Goal: Information Seeking & Learning: Learn about a topic

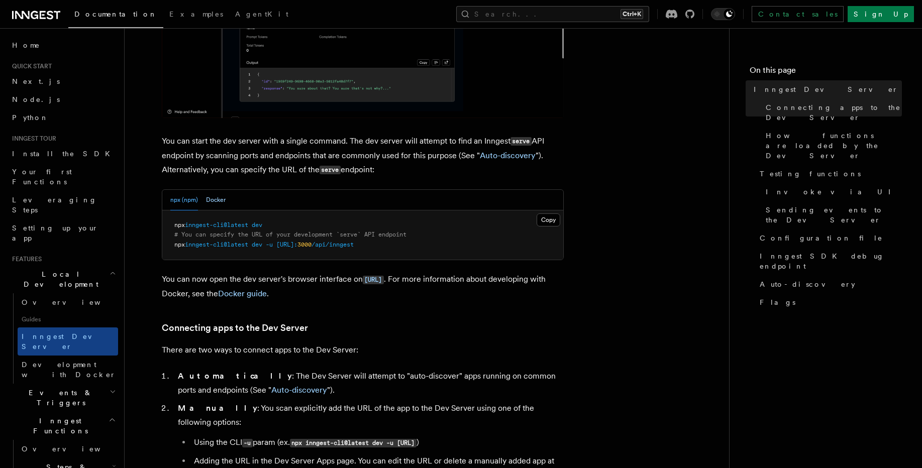
click at [211, 203] on button "Docker" at bounding box center [216, 200] width 20 height 21
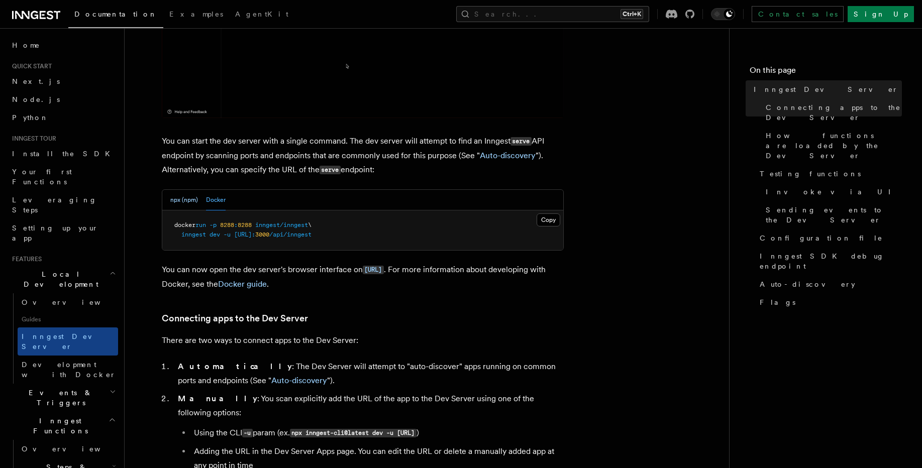
click at [180, 203] on button "npx (npm)" at bounding box center [184, 200] width 28 height 21
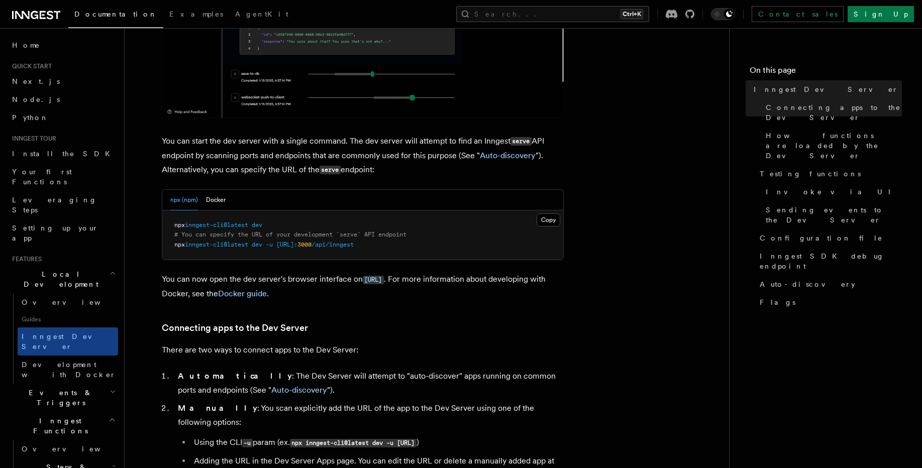
click at [433, 249] on pre "npx inngest-cli@latest dev # You can specify the URL of your development `serve…" at bounding box center [362, 236] width 401 height 50
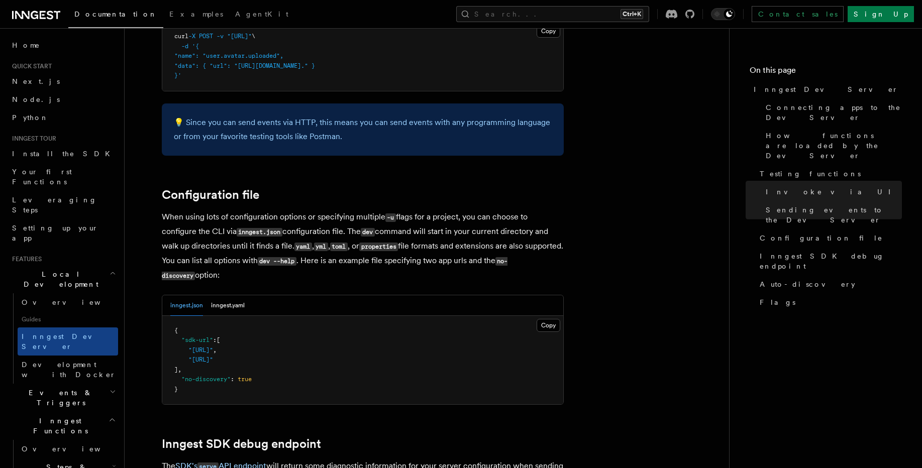
scroll to position [2614, 0]
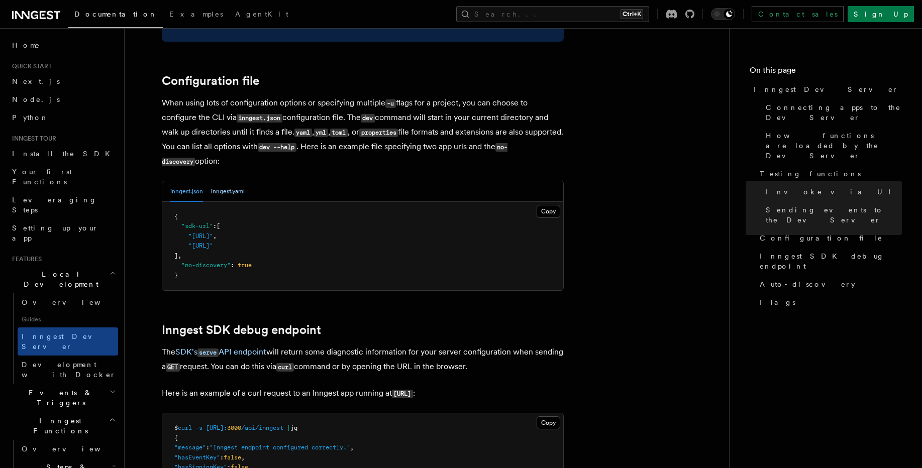
click at [238, 181] on button "inngest.yaml" at bounding box center [228, 191] width 34 height 21
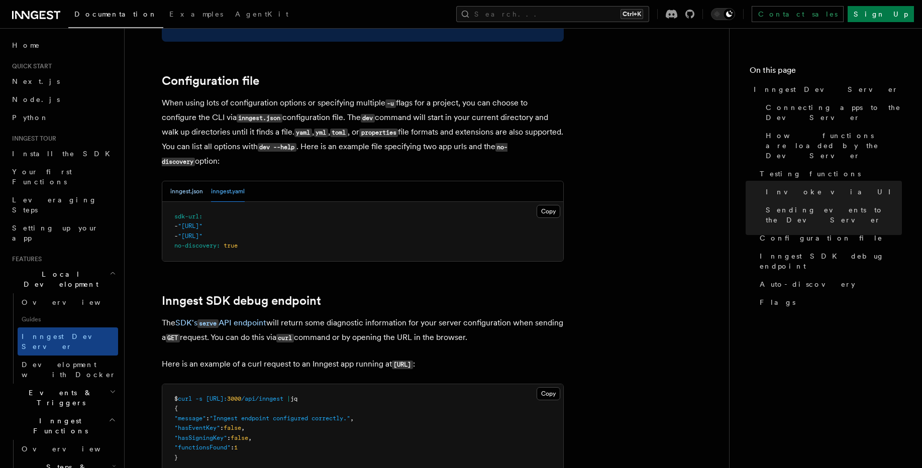
click at [190, 181] on button "inngest.json" at bounding box center [186, 191] width 33 height 21
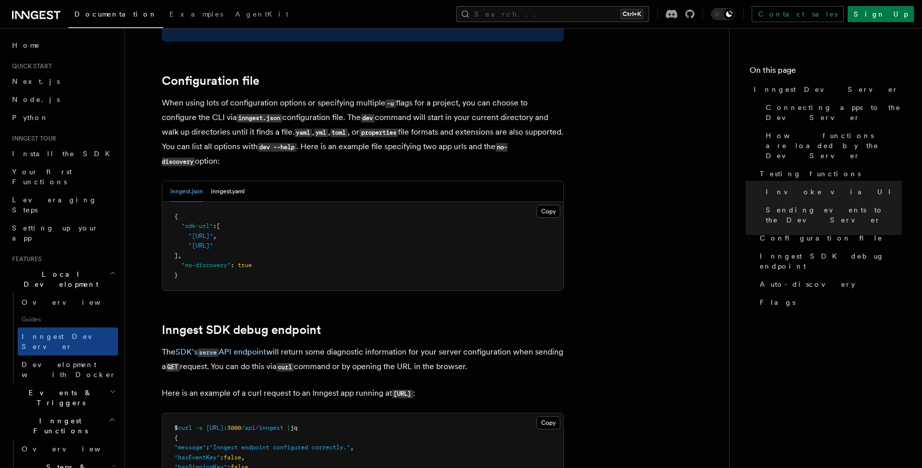
click at [213, 242] on span ""http://localhost:3030/api/inngest"" at bounding box center [200, 245] width 25 height 7
click at [290, 250] on pre "{ "sdk-url" : [ "http://localhost:3000/api/inngest" , "http://localhost:3030/ap…" at bounding box center [362, 246] width 401 height 89
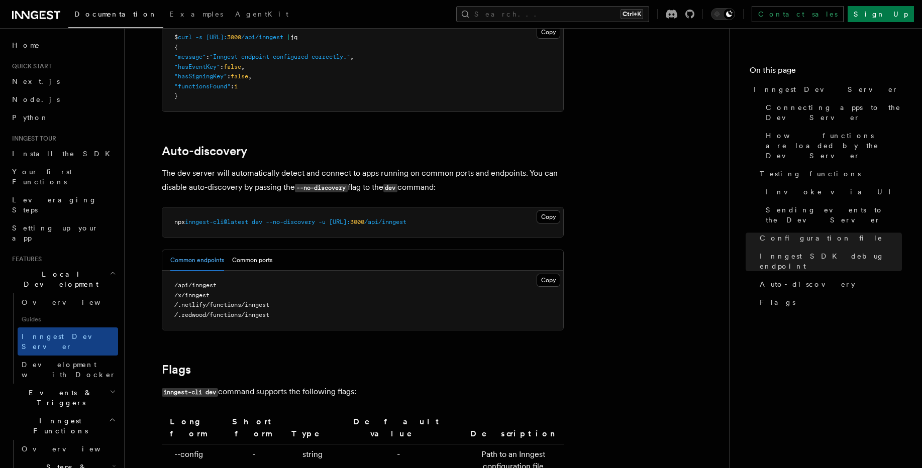
scroll to position [2916, 0]
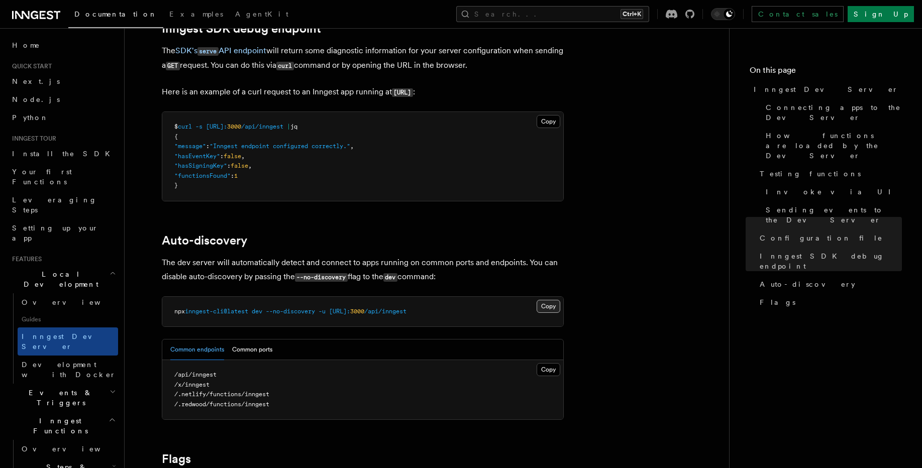
click at [539, 300] on button "Copy Copied" at bounding box center [549, 306] width 24 height 13
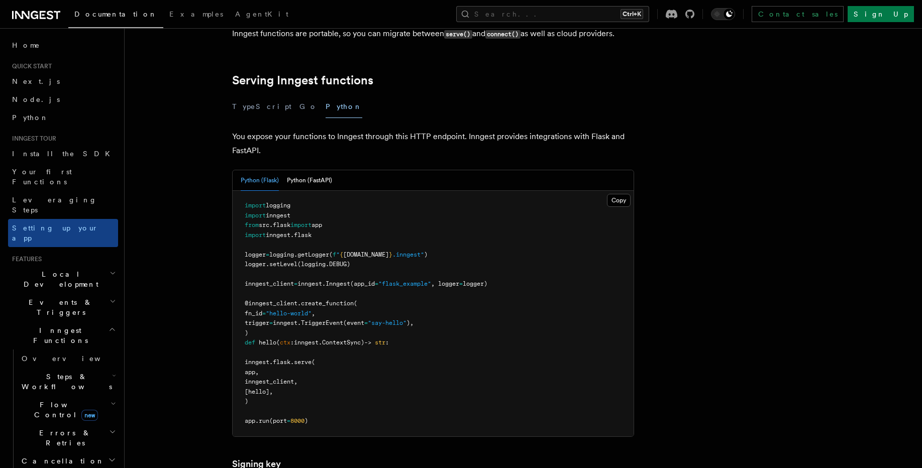
scroll to position [362, 0]
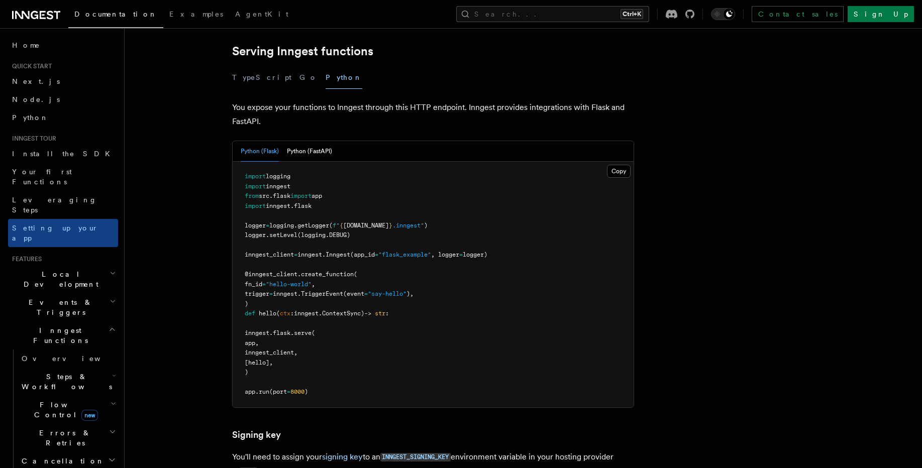
click at [290, 349] on span "inngest_client," at bounding box center [271, 352] width 53 height 7
click at [268, 389] on span "run" at bounding box center [264, 392] width 11 height 7
click at [283, 389] on span "(port" at bounding box center [278, 392] width 18 height 7
click at [308, 389] on span ")" at bounding box center [307, 392] width 4 height 7
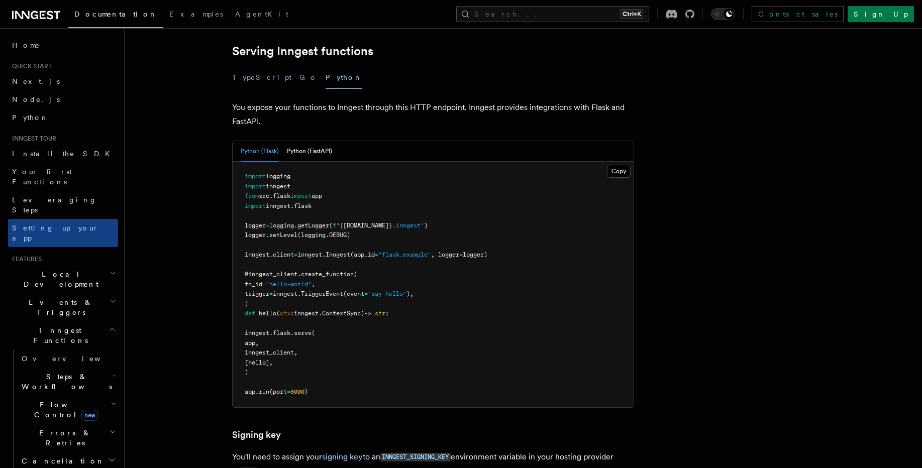
click at [284, 389] on span "(port" at bounding box center [278, 392] width 18 height 7
click at [331, 342] on pre "import logging import inngest from src . flask import app import inngest . flas…" at bounding box center [433, 285] width 401 height 246
click at [301, 141] on button "Python (FastAPI)" at bounding box center [309, 151] width 45 height 21
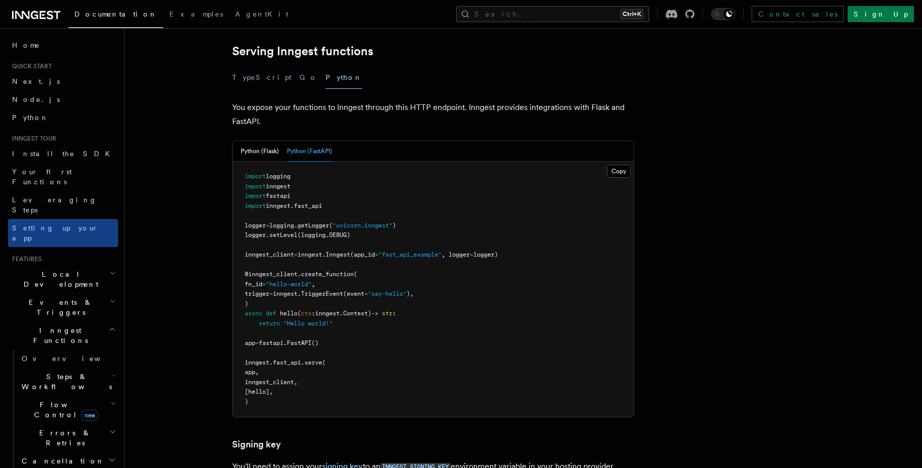
click at [298, 379] on span "inngest_client," at bounding box center [271, 382] width 53 height 7
click at [273, 389] on span "[hello]," at bounding box center [259, 392] width 28 height 7
click at [310, 342] on pre "import logging import inngest import fastapi import inngest . fast_api logger =…" at bounding box center [433, 289] width 401 height 255
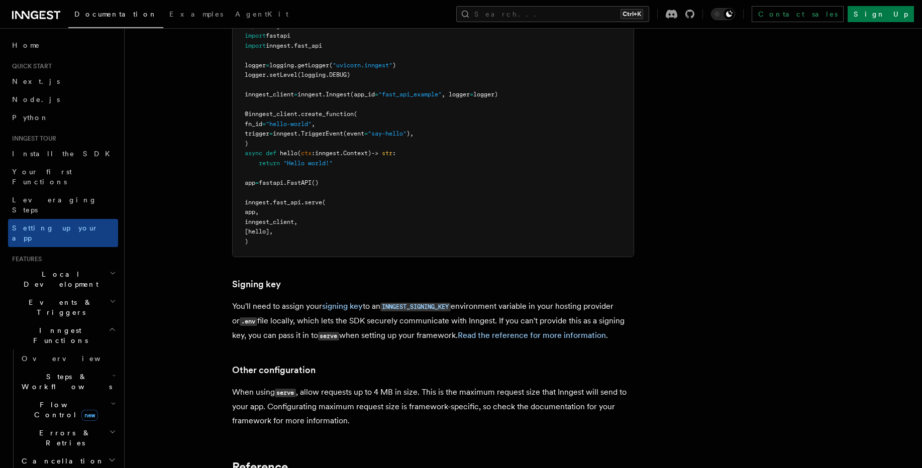
scroll to position [603, 0]
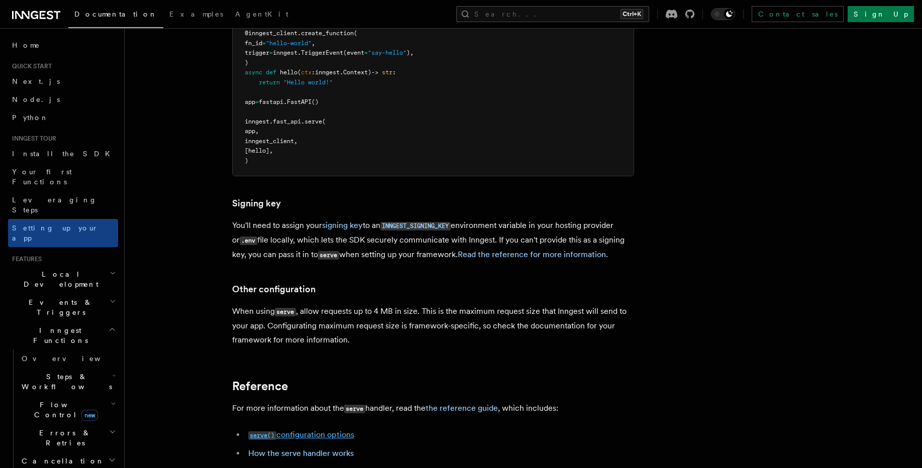
click at [318, 430] on link "serve() configuration options" at bounding box center [301, 435] width 106 height 10
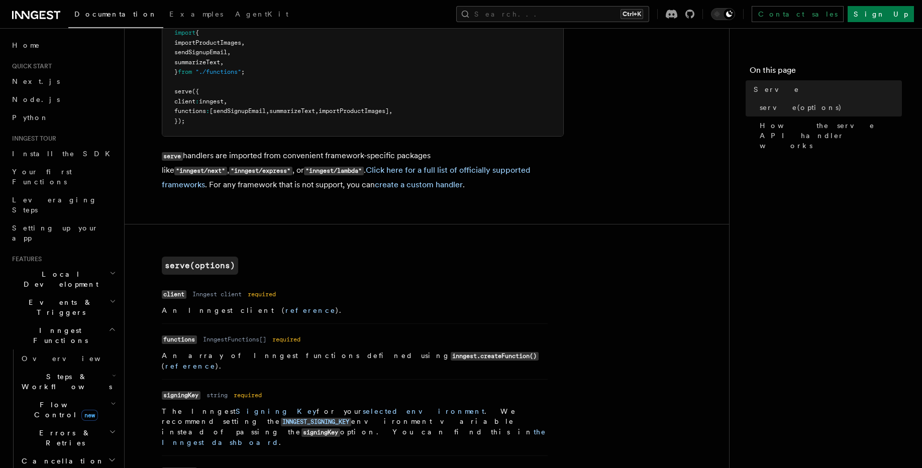
scroll to position [60, 0]
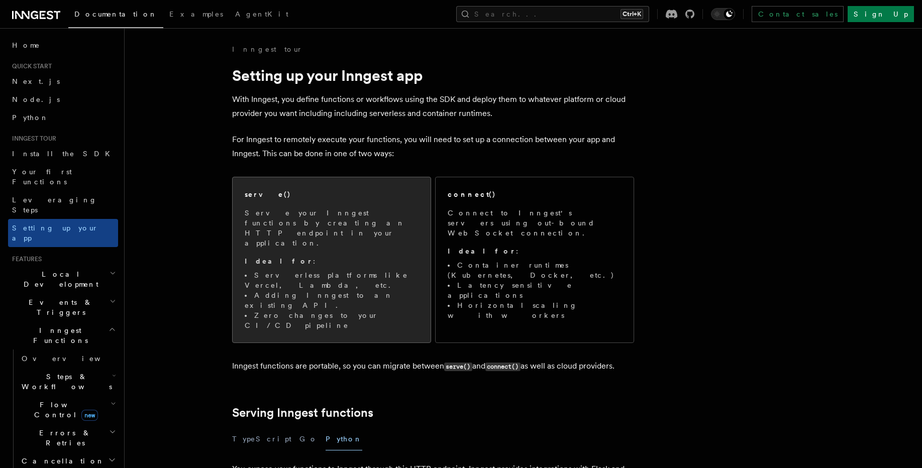
click at [291, 256] on p "Ideal for :" at bounding box center [332, 261] width 174 height 10
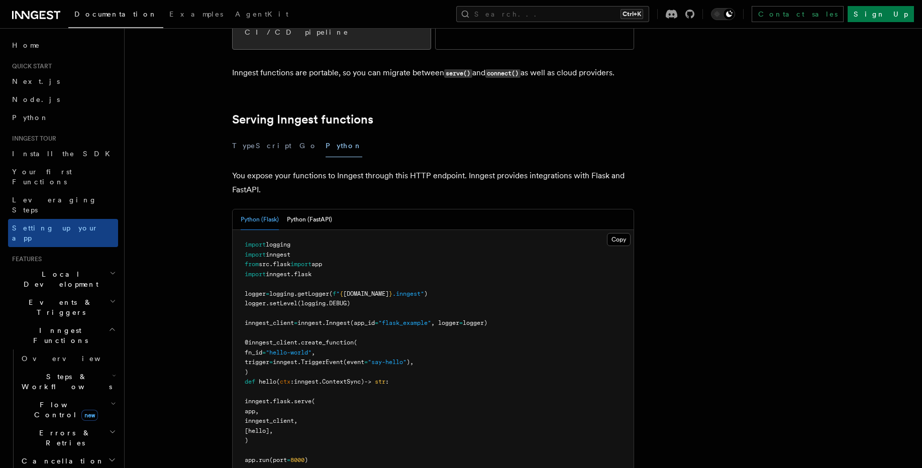
scroll to position [308, 0]
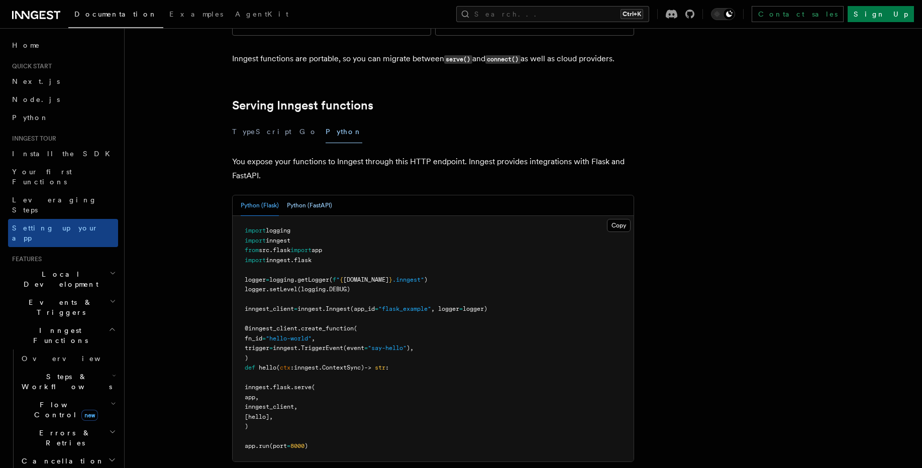
click at [313, 196] on button "Python (FastAPI)" at bounding box center [309, 206] width 45 height 21
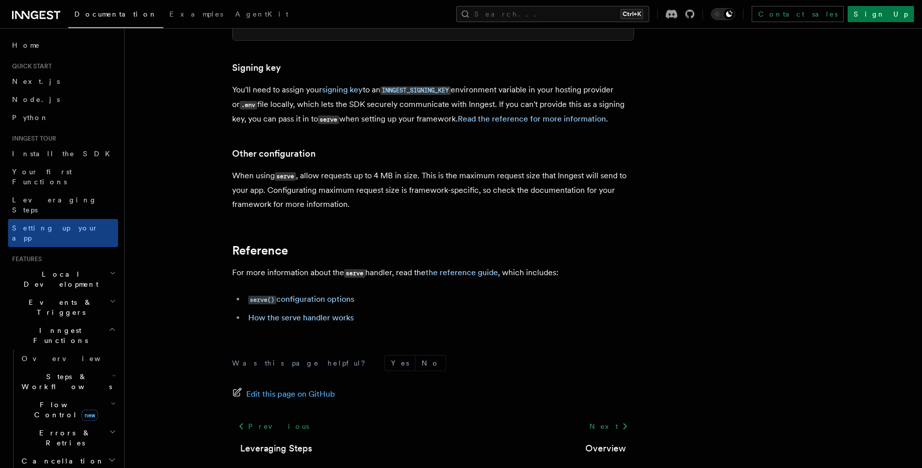
scroll to position [498, 0]
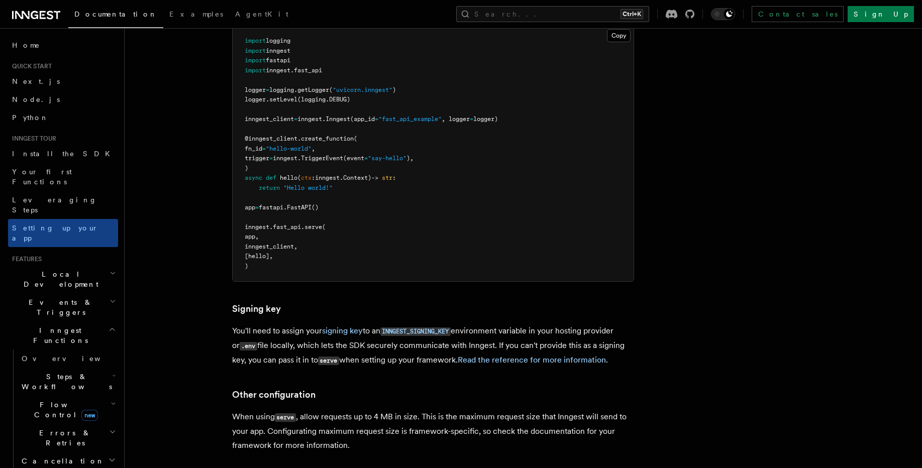
click at [60, 269] on span "Local Development" at bounding box center [59, 279] width 102 height 20
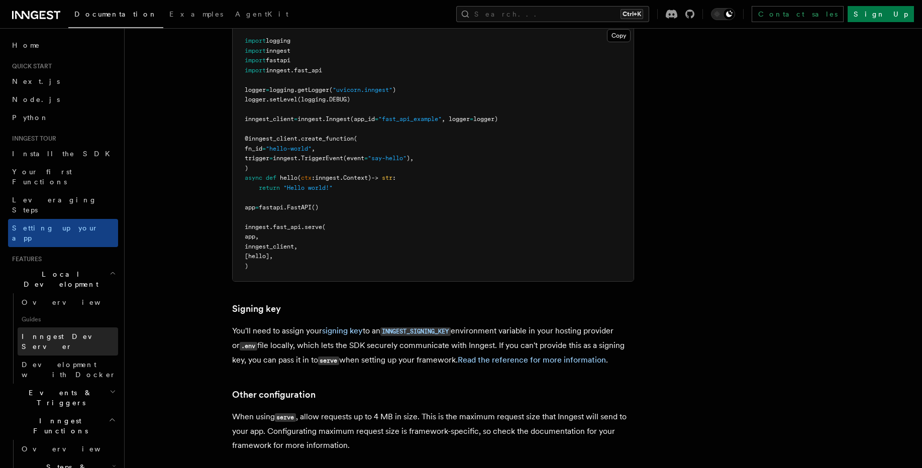
click at [48, 332] on span "Inngest Dev Server" at bounding box center [70, 342] width 97 height 20
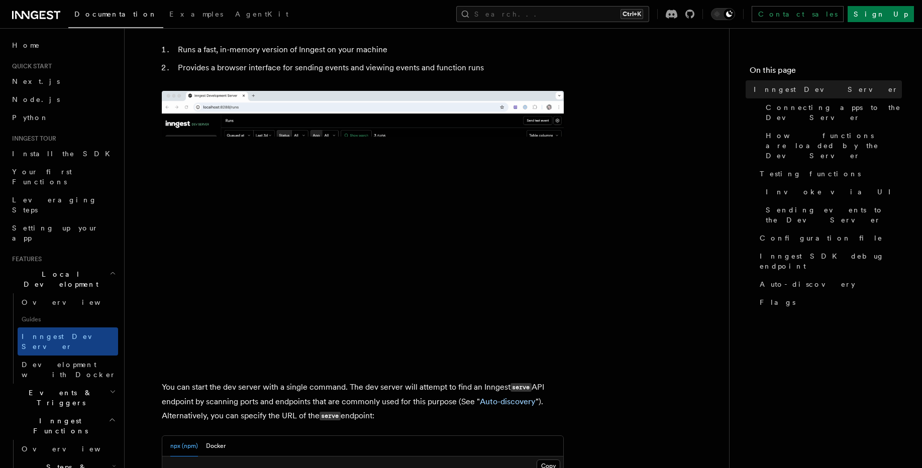
scroll to position [241, 0]
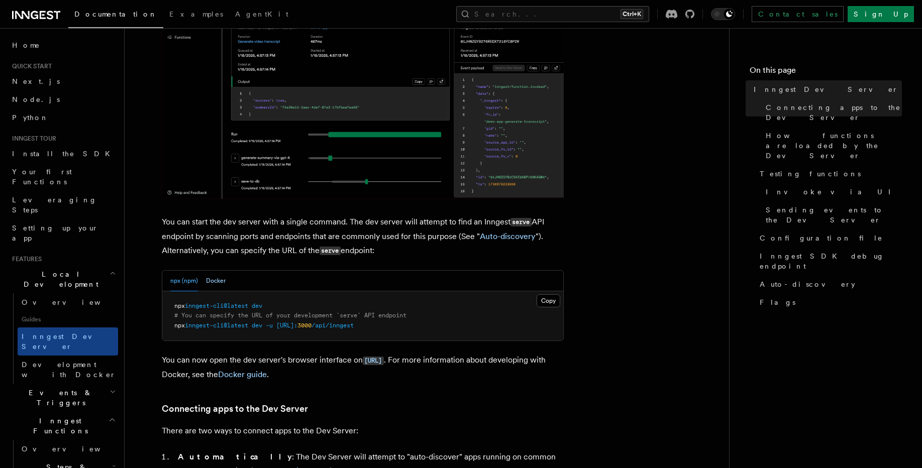
click at [218, 274] on button "Docker" at bounding box center [216, 281] width 20 height 21
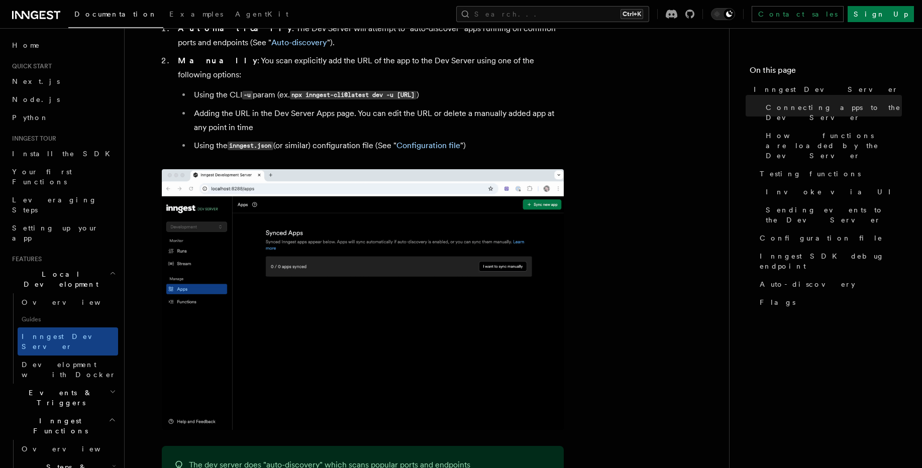
scroll to position [663, 0]
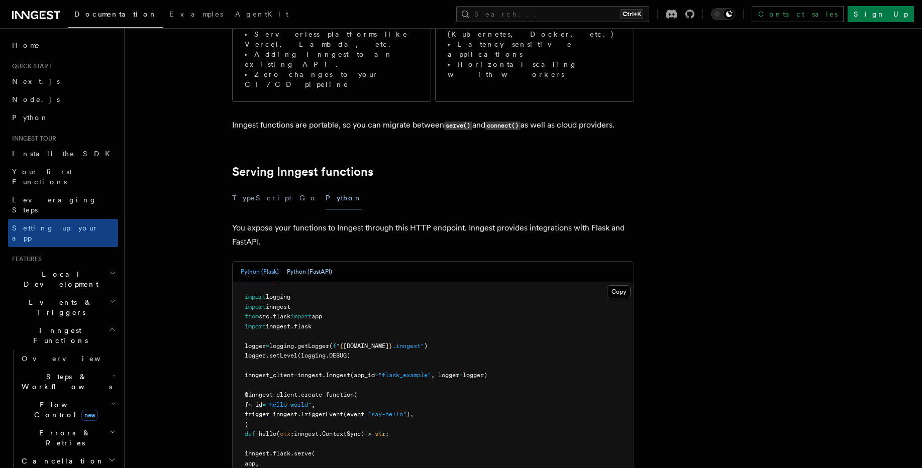
click at [305, 262] on button "Python (FastAPI)" at bounding box center [309, 272] width 45 height 21
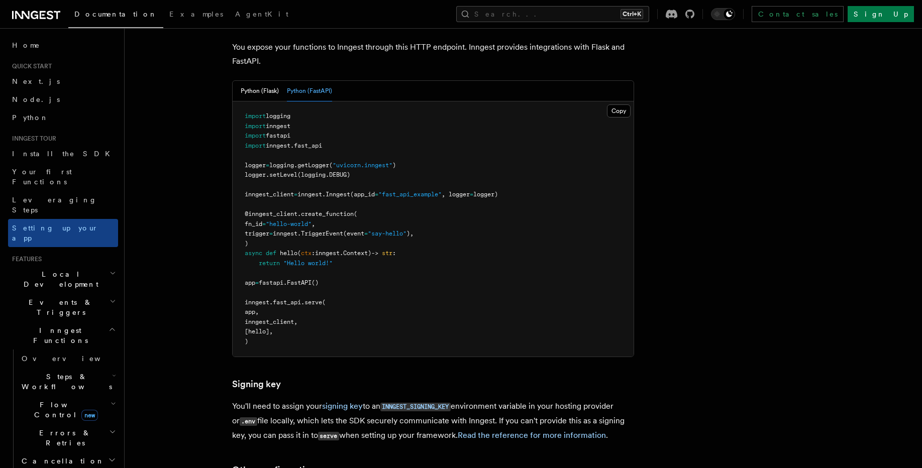
scroll to position [543, 0]
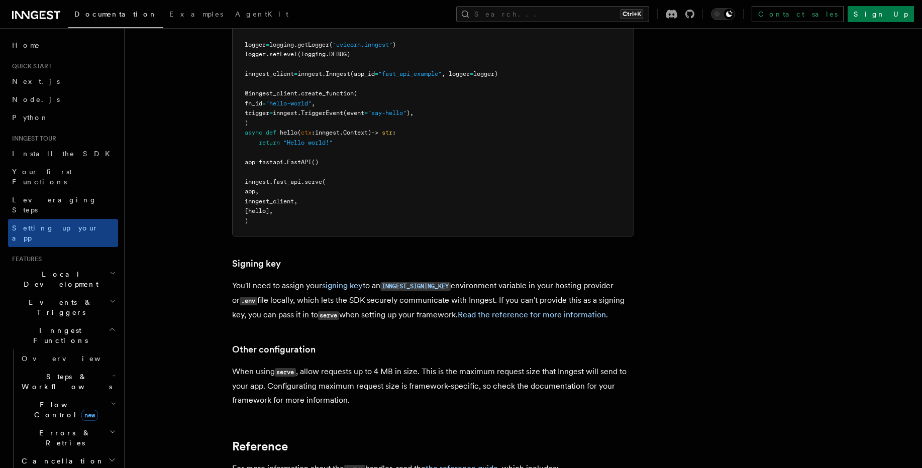
click at [272, 155] on pre "import logging import inngest import fastapi import inngest . fast_api logger =…" at bounding box center [433, 108] width 401 height 255
click at [270, 208] on span "[hello]," at bounding box center [259, 211] width 28 height 7
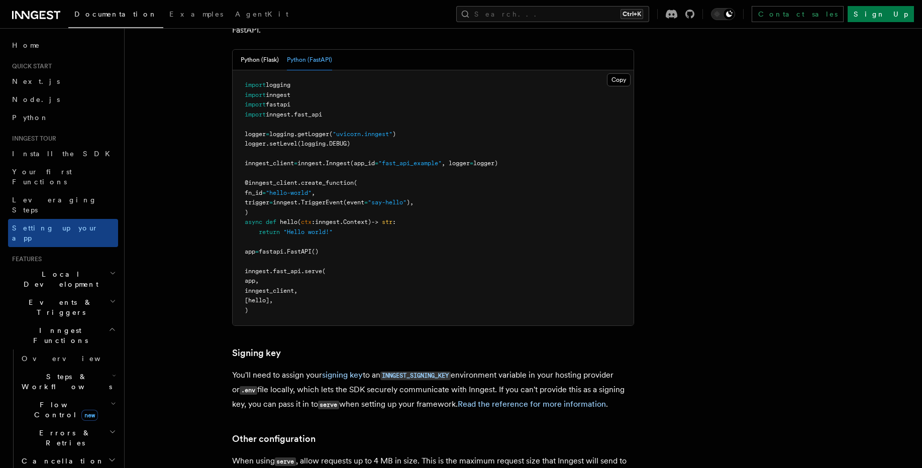
scroll to position [422, 0]
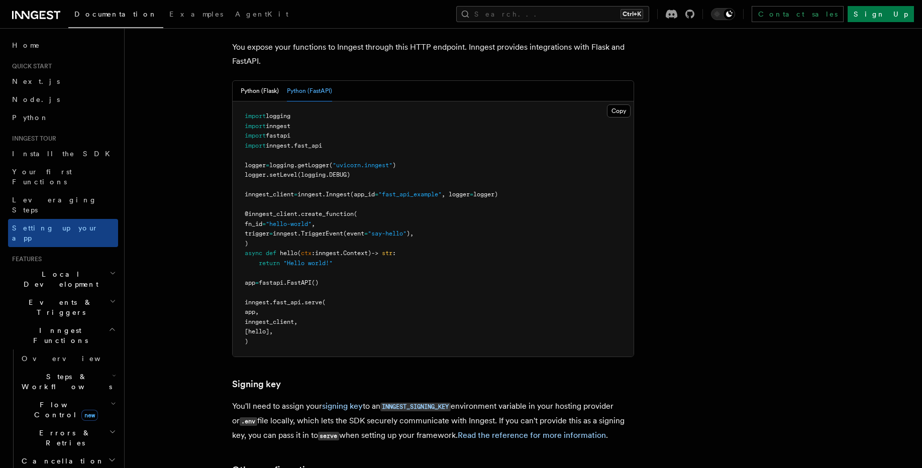
click at [314, 250] on span ":" at bounding box center [314, 253] width 4 height 7
click at [341, 223] on pre "import logging import inngest import fastapi import inngest . fast_api logger =…" at bounding box center [433, 229] width 401 height 255
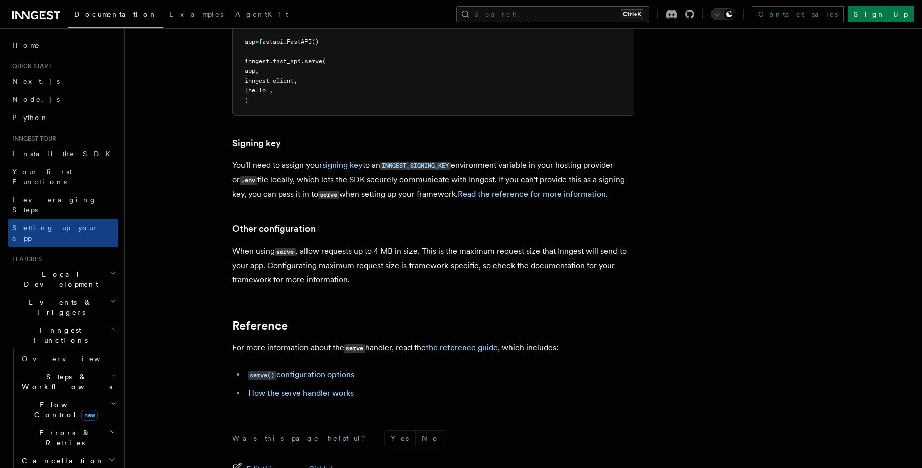
scroll to position [739, 0]
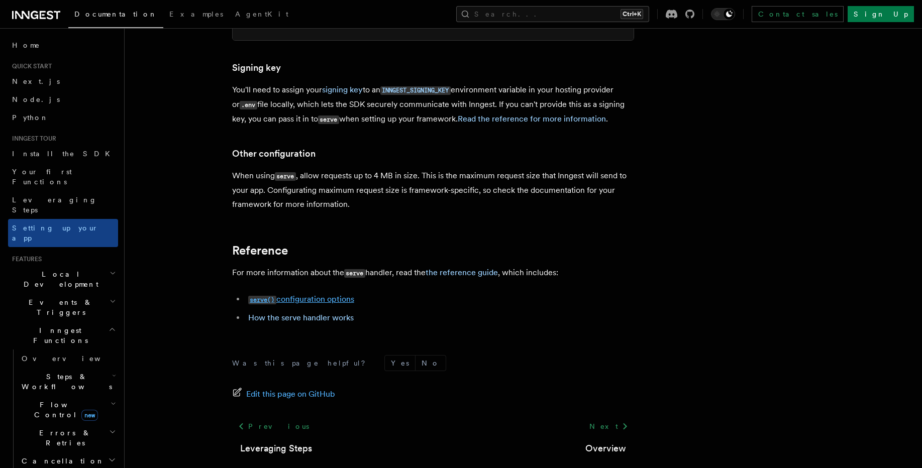
click at [320, 295] on link "serve() configuration options" at bounding box center [301, 300] width 106 height 10
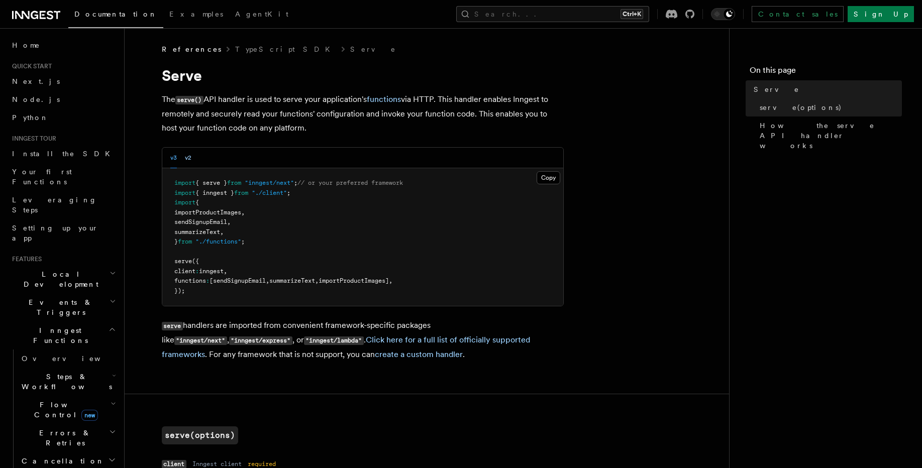
click at [187, 160] on button "v2" at bounding box center [188, 158] width 7 height 21
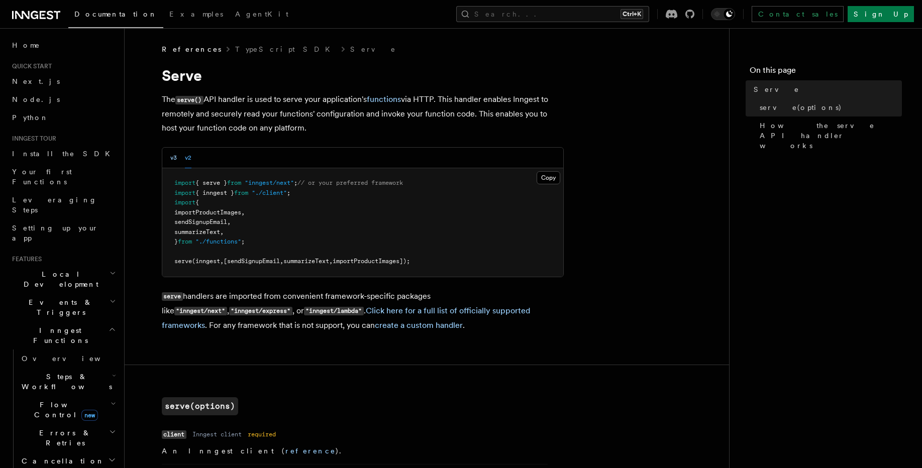
click at [174, 161] on button "v3" at bounding box center [173, 158] width 7 height 21
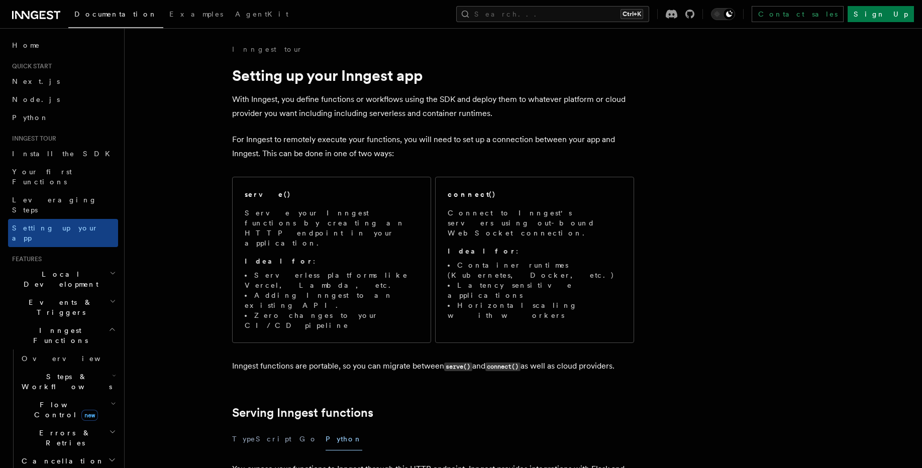
scroll to position [739, 0]
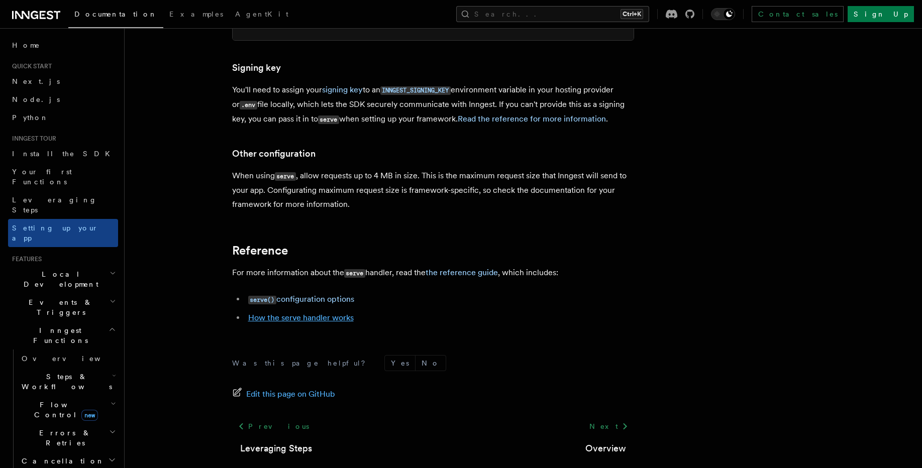
click at [273, 313] on link "How the serve handler works" at bounding box center [301, 318] width 106 height 10
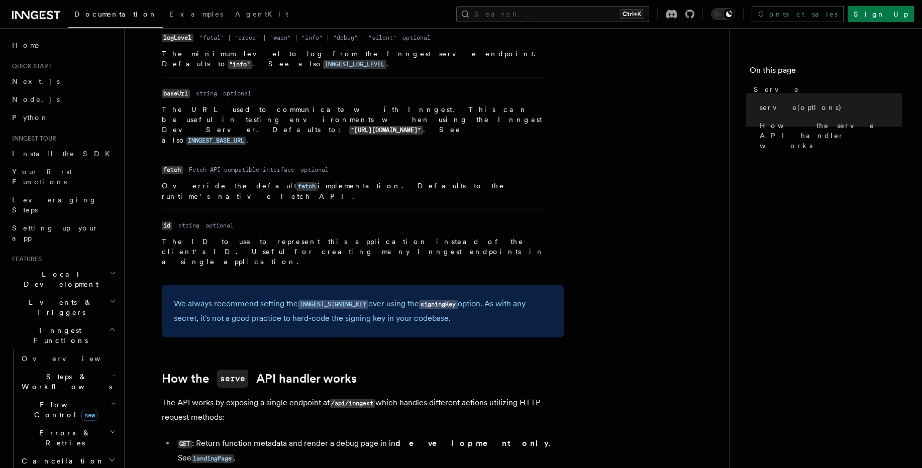
scroll to position [919, 0]
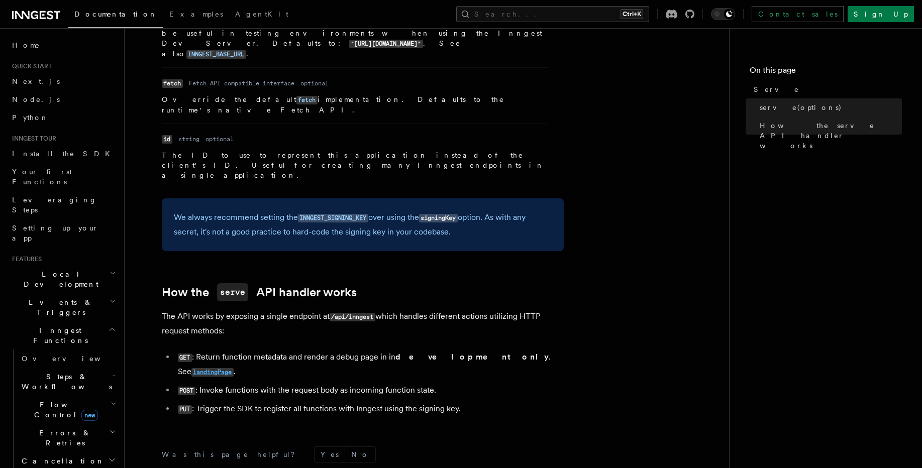
click at [234, 368] on code "landingPage" at bounding box center [213, 372] width 42 height 9
click at [362, 402] on li "PUT : Trigger the SDK to register all functions with Inngest using the signing …" at bounding box center [369, 409] width 389 height 15
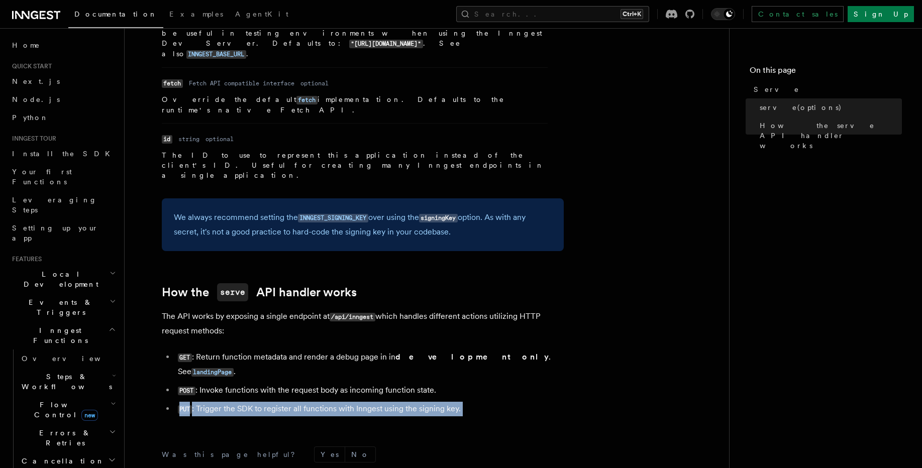
click at [362, 402] on li "PUT : Trigger the SDK to register all functions with Inngest using the signing …" at bounding box center [369, 409] width 389 height 15
click at [187, 406] on code "PUT" at bounding box center [185, 410] width 14 height 9
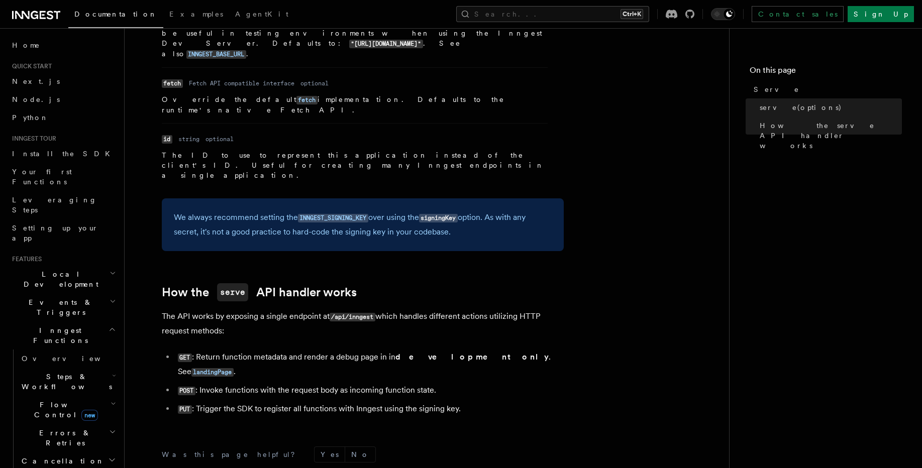
click at [238, 384] on li "POST : Invoke functions with the request body as incoming function state." at bounding box center [369, 391] width 389 height 15
click at [246, 384] on li "POST : Invoke functions with the request body as incoming function state." at bounding box center [369, 391] width 389 height 15
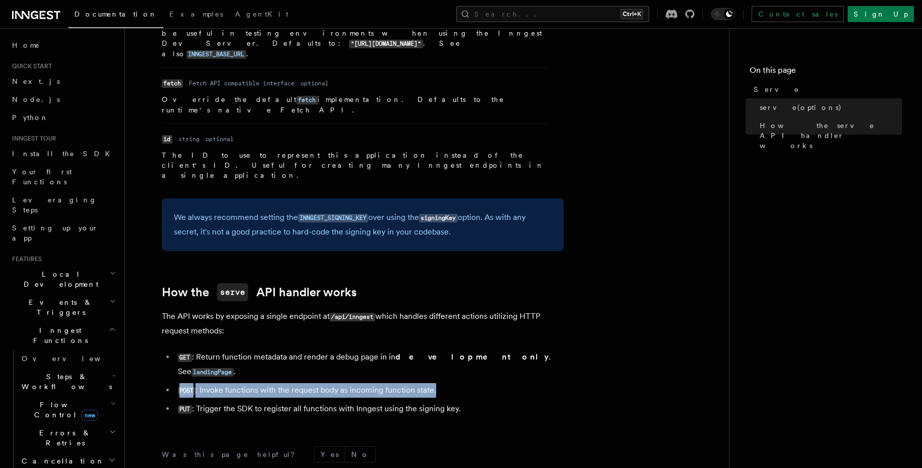
click at [246, 384] on li "POST : Invoke functions with the request body as incoming function state." at bounding box center [369, 391] width 389 height 15
click at [319, 350] on ul "GET : Return function metadata and render a debug page in in development only .…" at bounding box center [363, 383] width 402 height 66
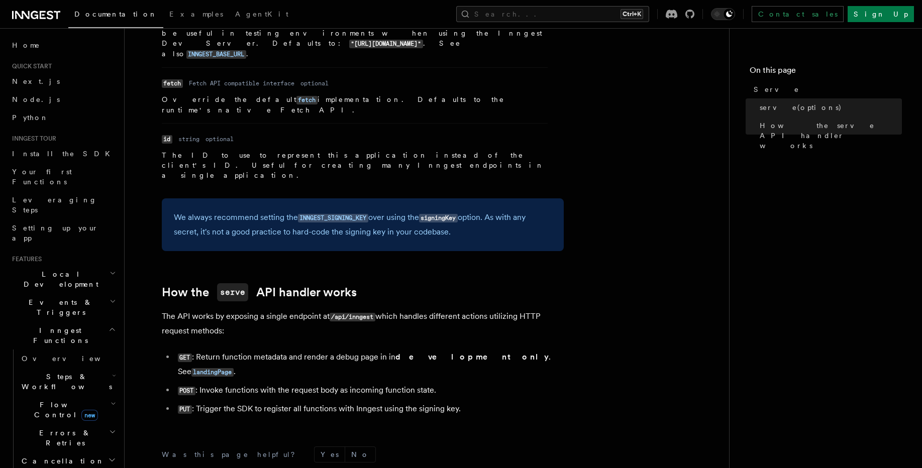
click at [187, 387] on code "POST" at bounding box center [187, 391] width 18 height 9
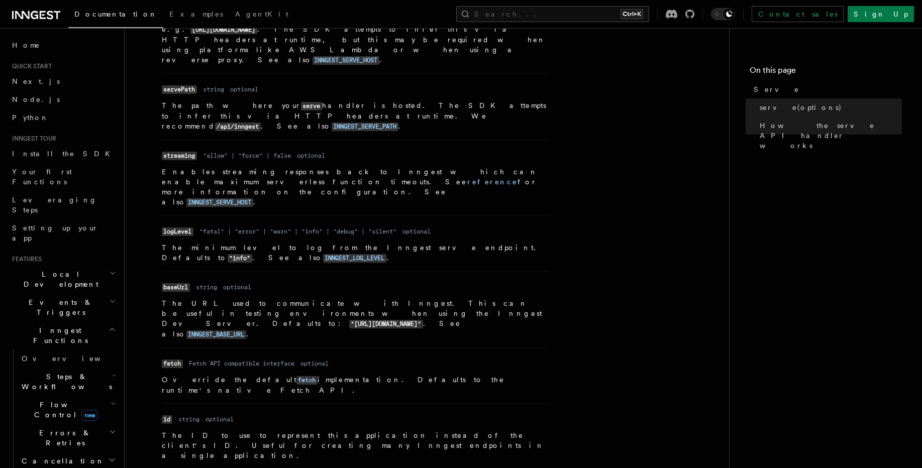
scroll to position [618, 0]
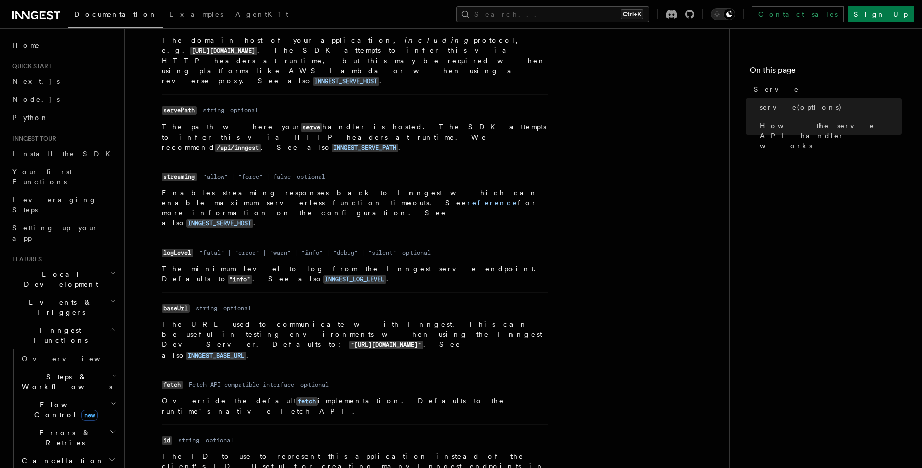
click at [180, 437] on dd "string" at bounding box center [188, 441] width 21 height 8
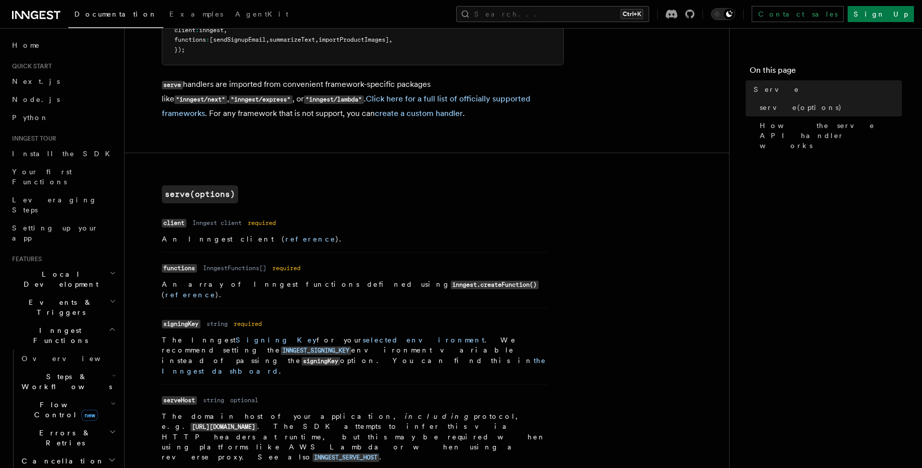
scroll to position [0, 0]
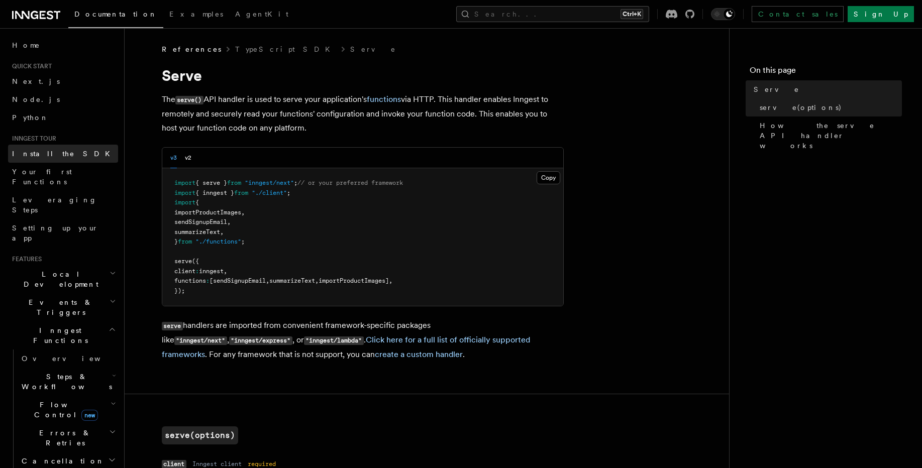
click at [49, 156] on span "Install the SDK" at bounding box center [64, 154] width 104 height 8
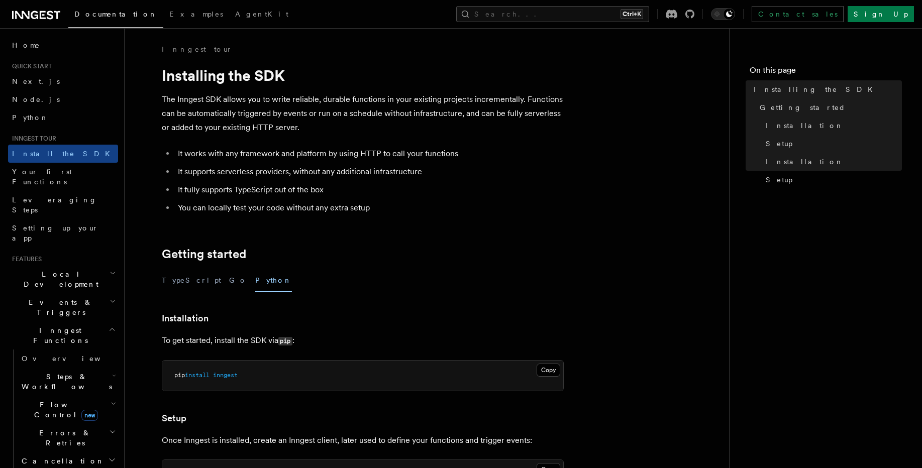
click at [283, 383] on pre "pip install inngest" at bounding box center [362, 376] width 401 height 30
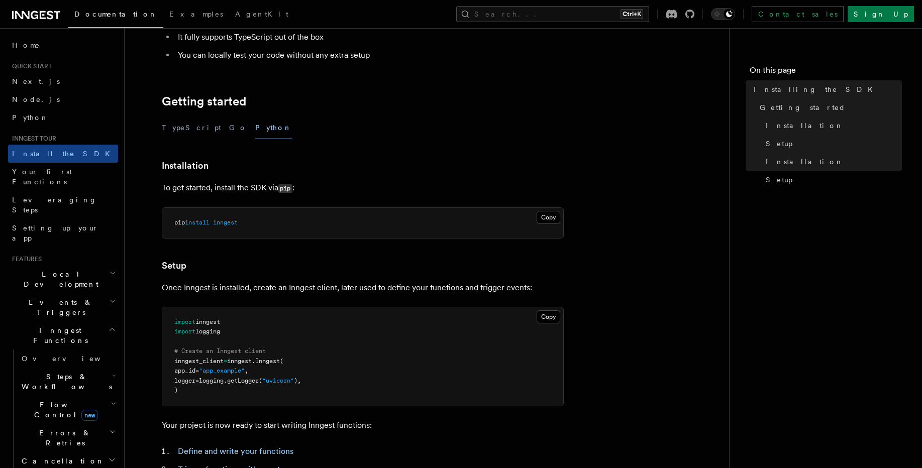
scroll to position [181, 0]
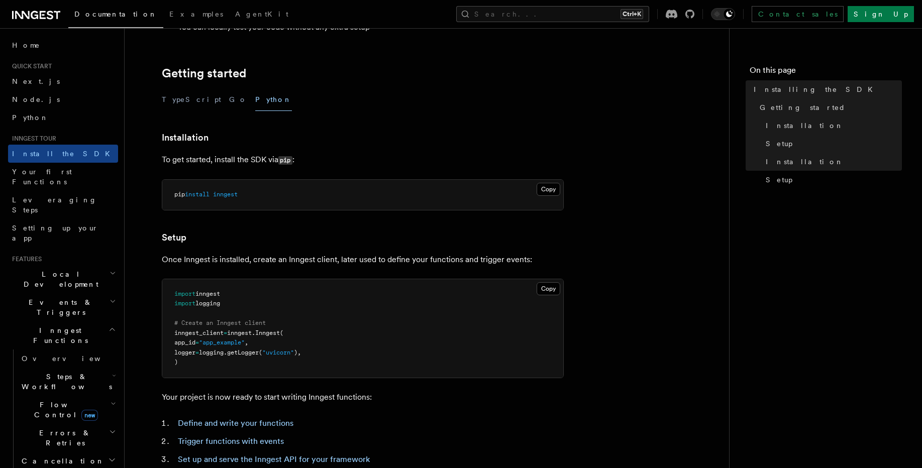
click at [355, 352] on pre "import inngest import logging # Create an Inngest client inngest_client = innge…" at bounding box center [362, 328] width 401 height 99
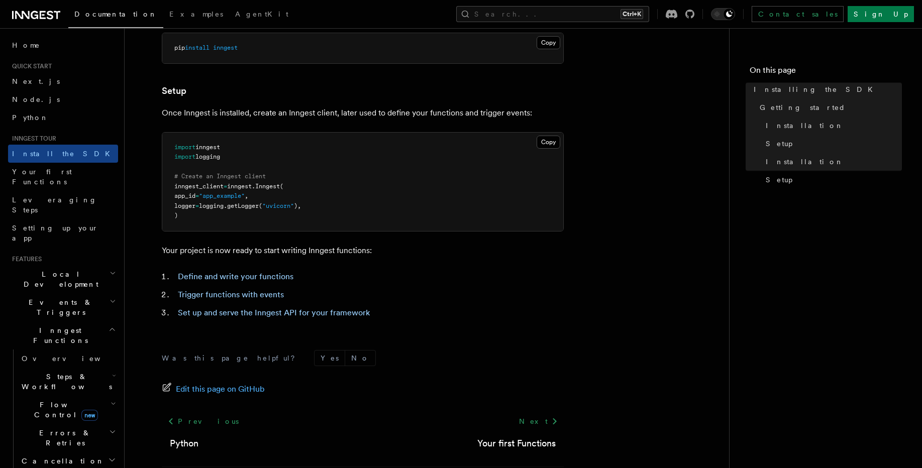
scroll to position [362, 0]
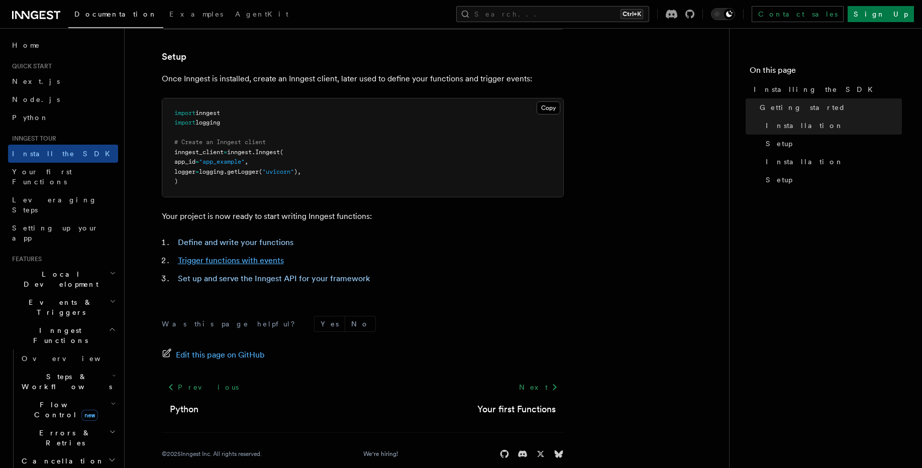
click at [206, 261] on link "Trigger functions with events" at bounding box center [231, 261] width 106 height 10
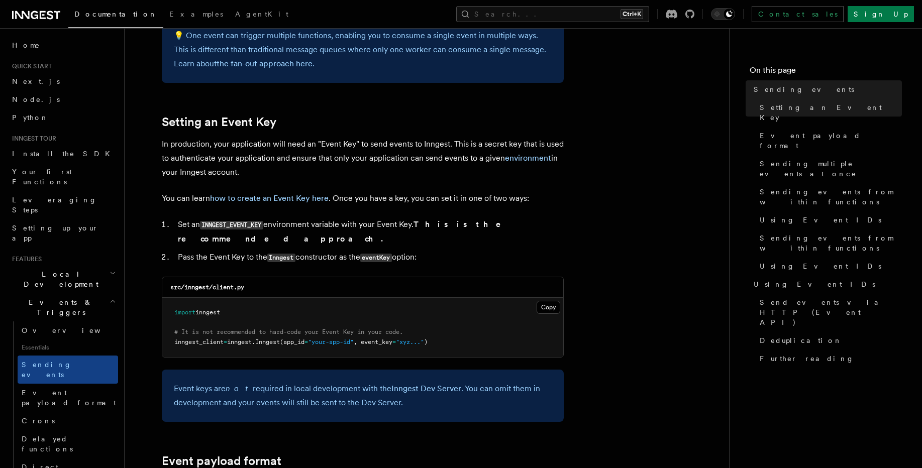
scroll to position [724, 0]
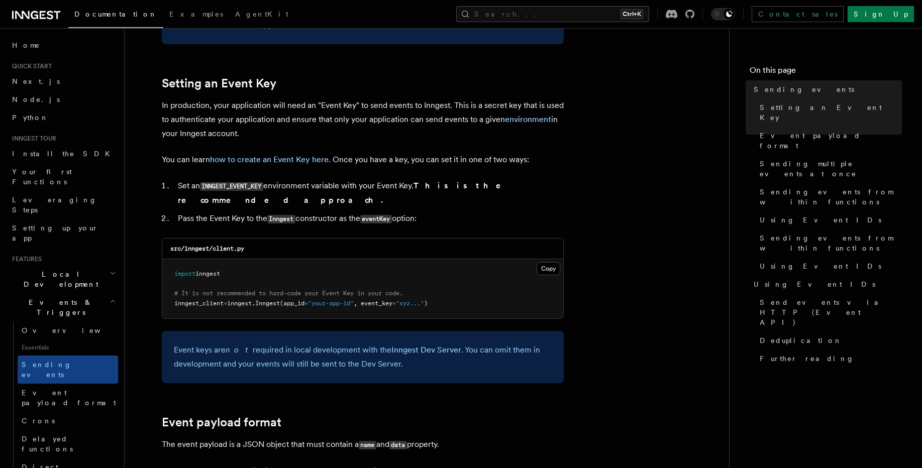
click at [454, 295] on pre "import inngest # It is not recommended to hard-code your Event Key in your code…" at bounding box center [362, 288] width 401 height 59
click at [401, 212] on li "Pass the Event Key to the Inngest constructor as the eventKey option:" at bounding box center [369, 219] width 389 height 15
click at [324, 300] on span ""your-app-id"" at bounding box center [331, 303] width 46 height 7
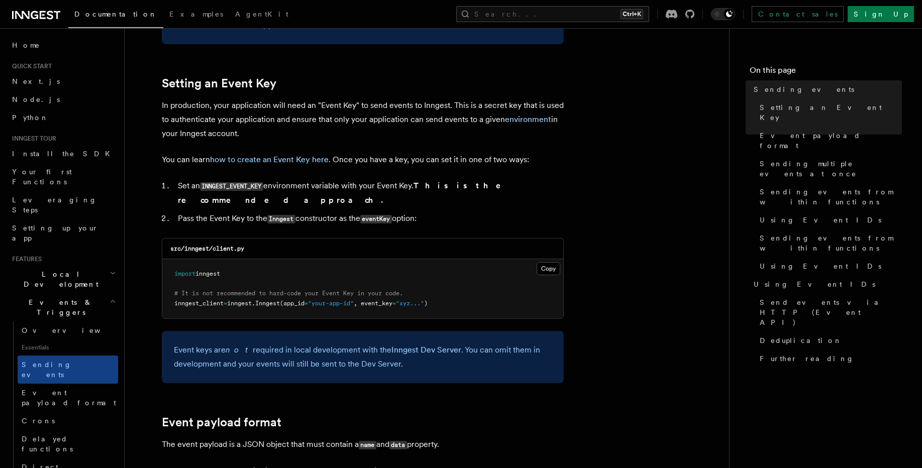
click at [225, 271] on pre "import inngest # It is not recommended to hard-code your Event Key in your code…" at bounding box center [362, 288] width 401 height 59
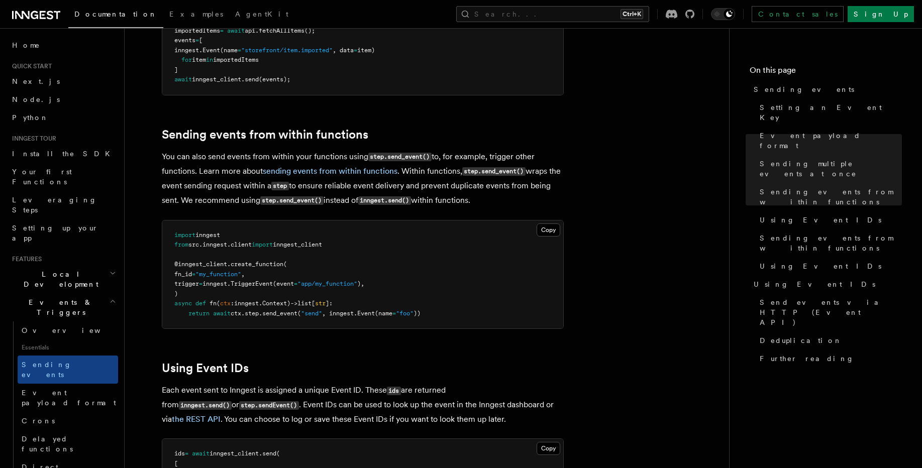
scroll to position [1448, 0]
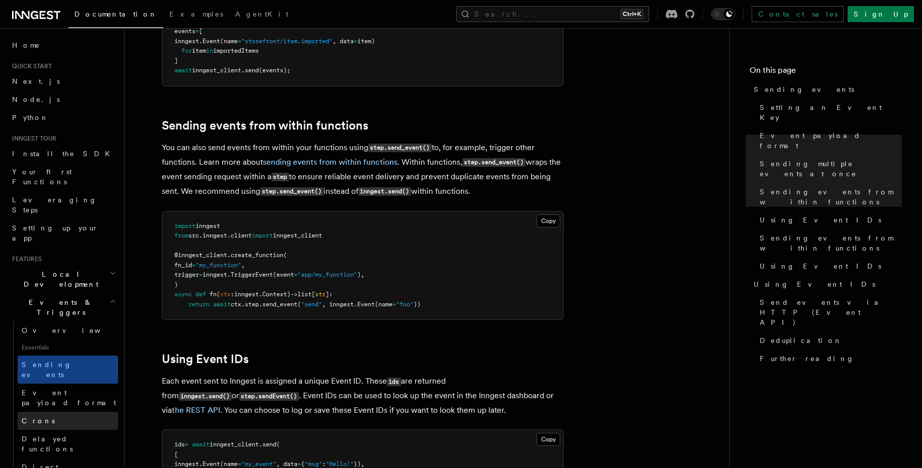
click at [59, 412] on link "Crons" at bounding box center [68, 421] width 101 height 18
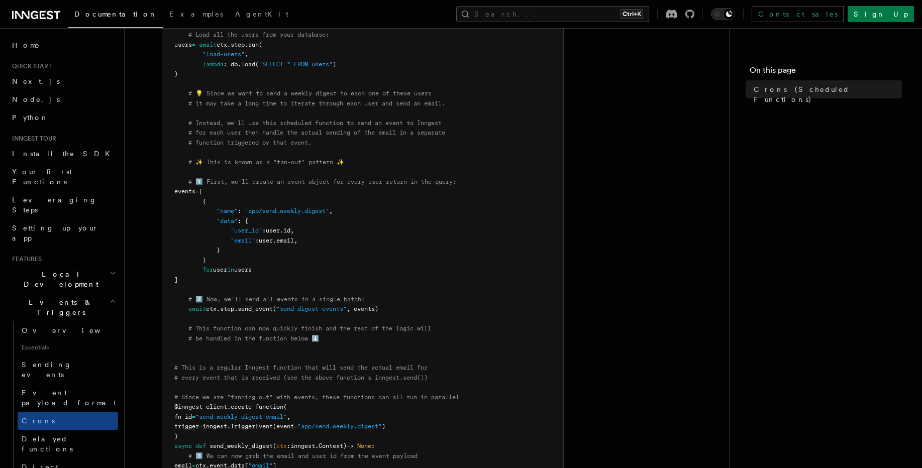
scroll to position [422, 0]
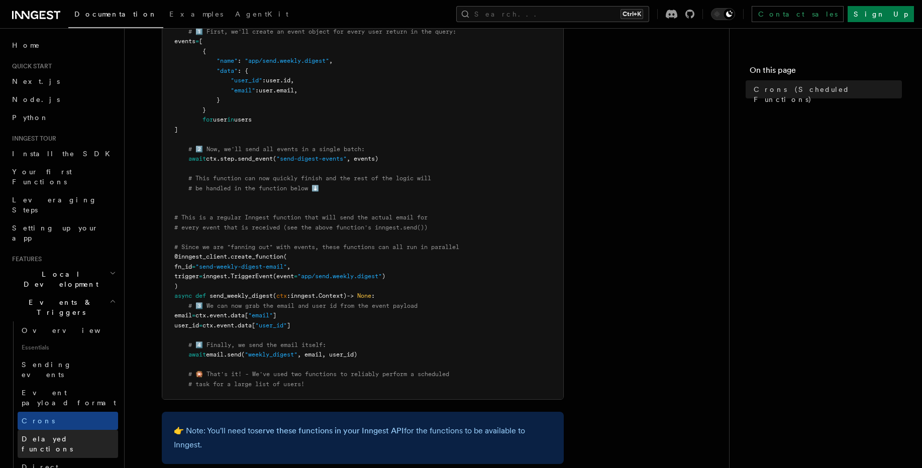
click at [47, 435] on span "Delayed functions" at bounding box center [47, 444] width 51 height 18
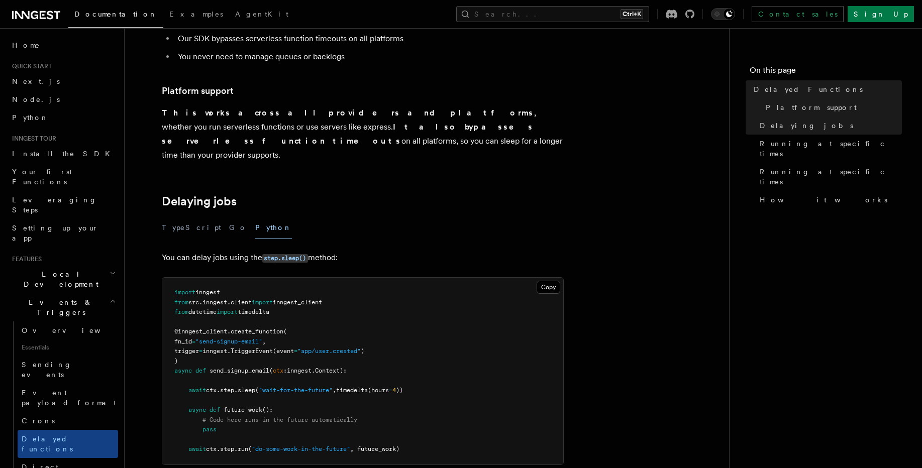
scroll to position [241, 0]
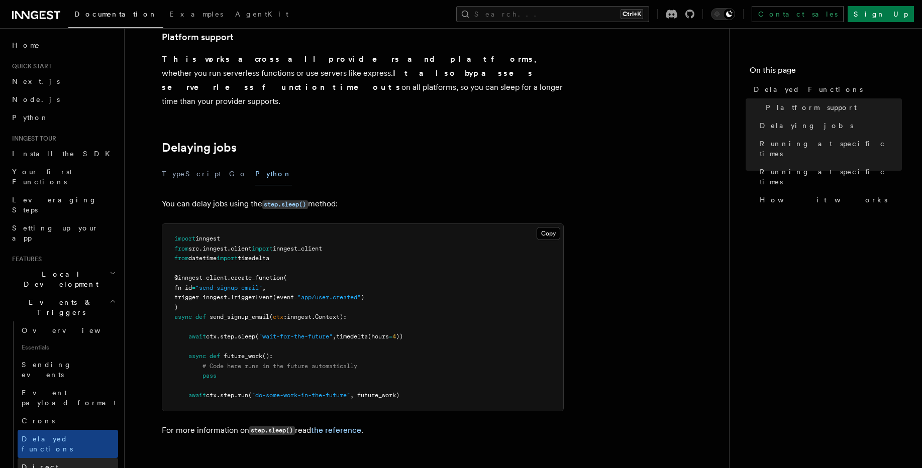
click at [74, 463] on span "Direct invocation" at bounding box center [63, 472] width 82 height 18
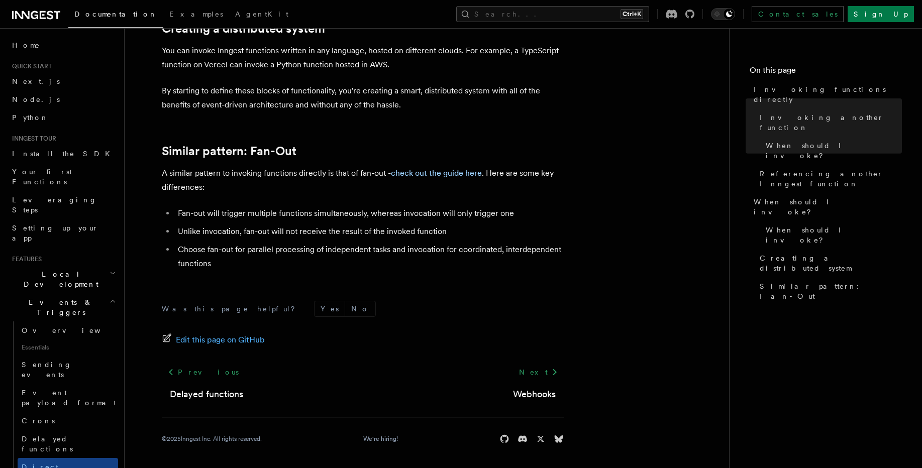
scroll to position [743, 0]
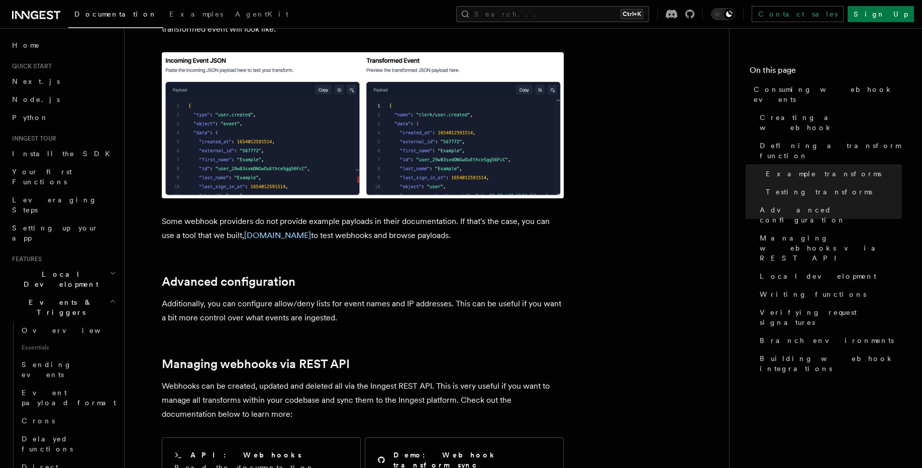
scroll to position [1698, 0]
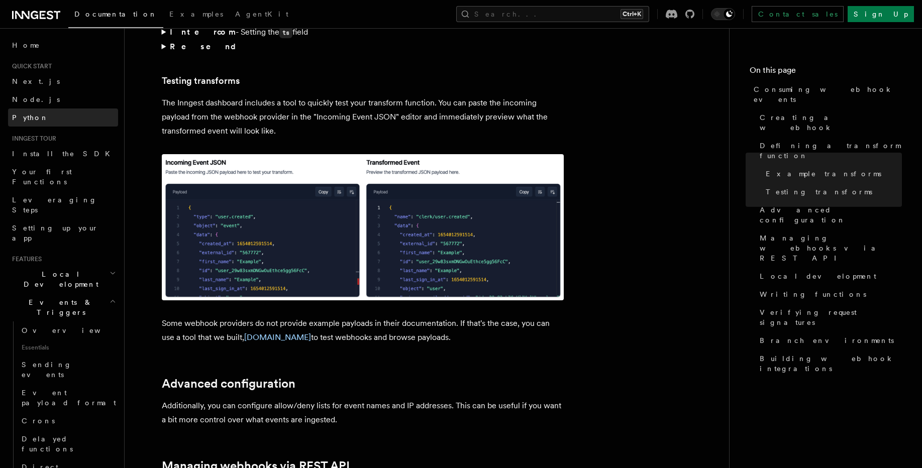
click at [47, 113] on link "Python" at bounding box center [63, 118] width 110 height 18
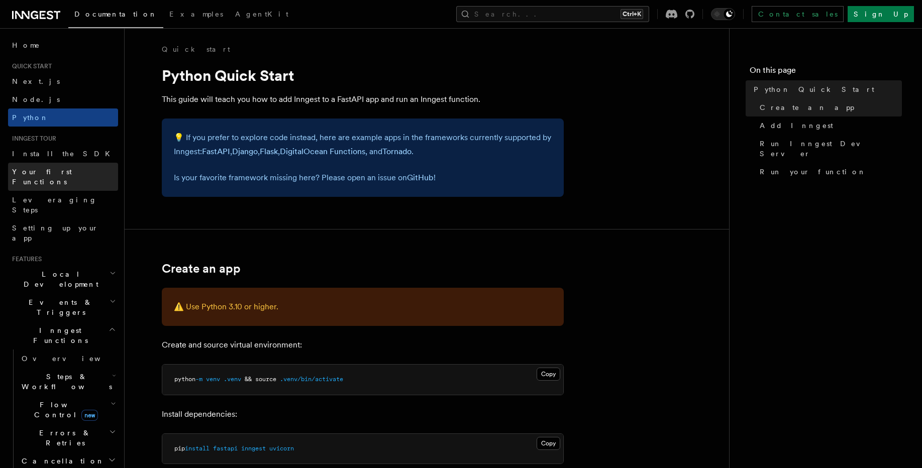
click at [63, 169] on span "Your first Functions" at bounding box center [42, 177] width 60 height 18
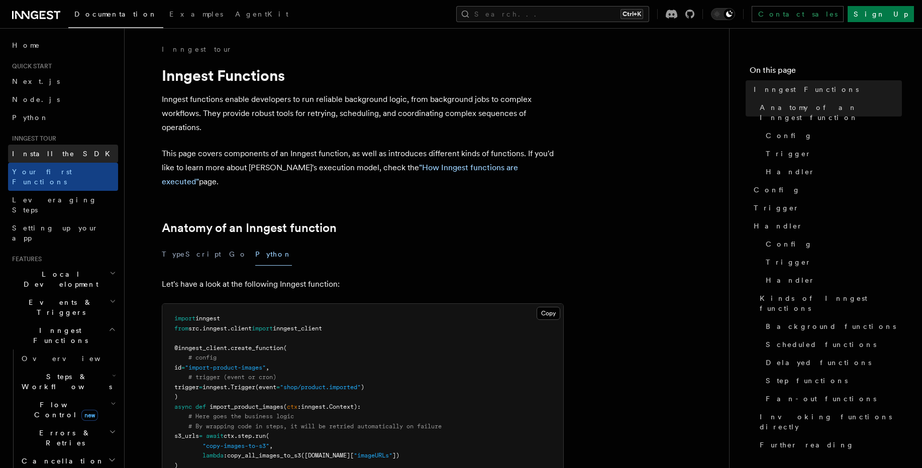
click at [64, 158] on link "Install the SDK" at bounding box center [63, 154] width 110 height 18
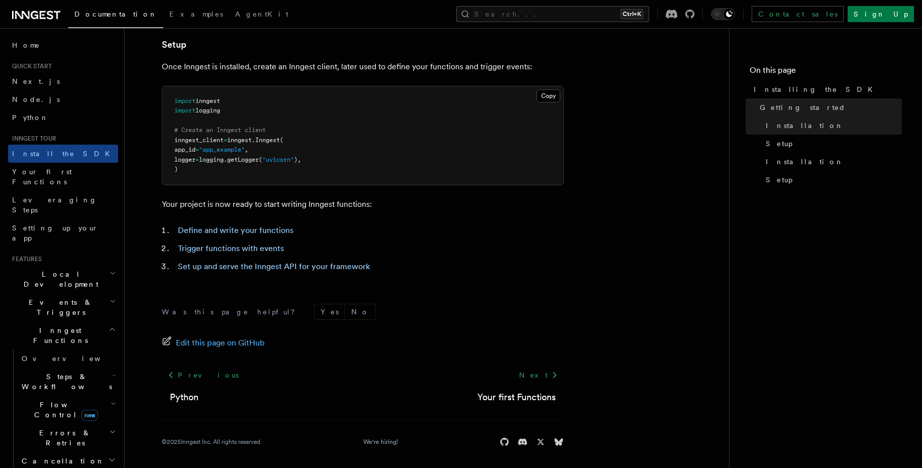
scroll to position [377, 0]
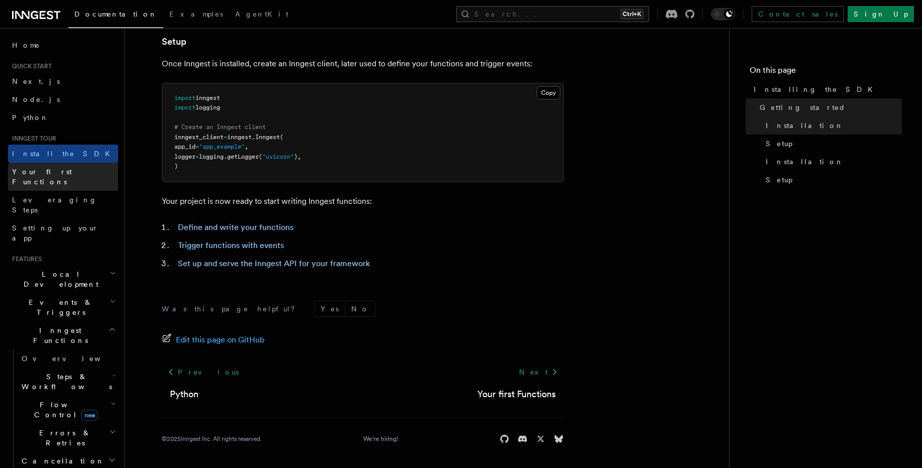
click at [30, 180] on link "Your first Functions" at bounding box center [63, 177] width 110 height 28
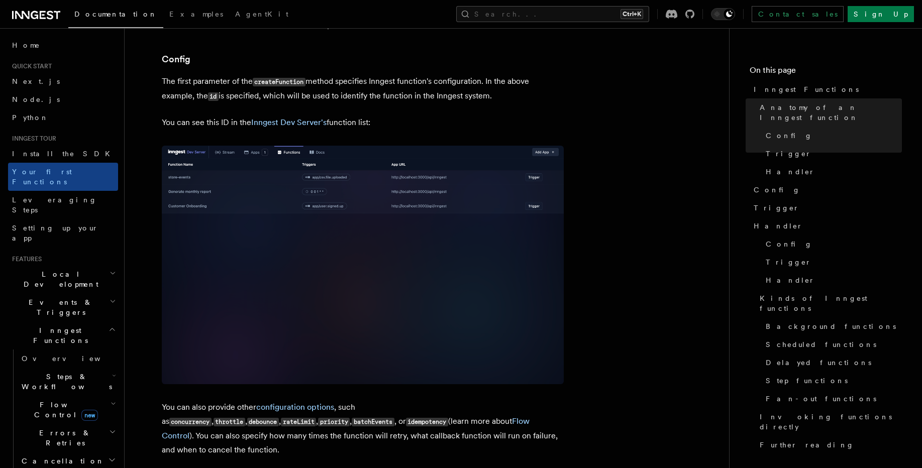
scroll to position [905, 0]
